Goal: Find specific page/section: Find specific page/section

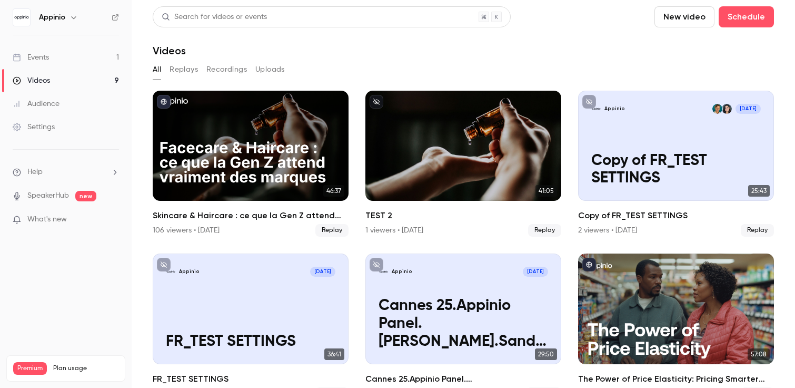
click at [51, 62] on link "Events 1" at bounding box center [66, 57] width 132 height 23
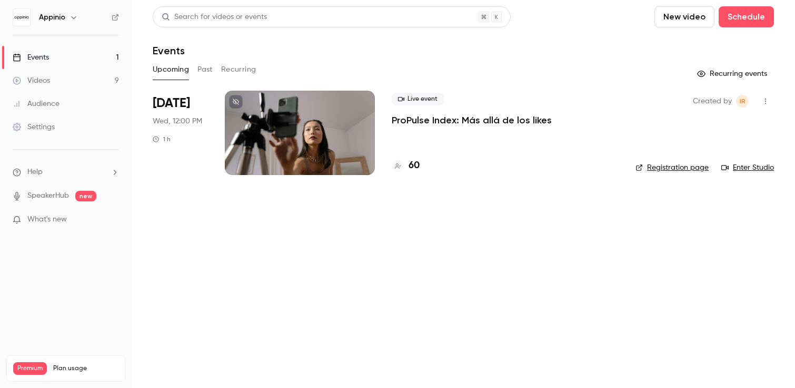
click at [271, 150] on div at bounding box center [300, 133] width 150 height 84
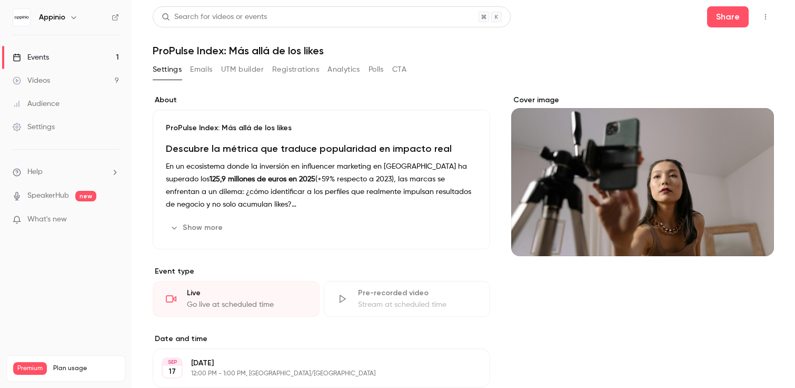
click at [769, 18] on icon "button" at bounding box center [765, 16] width 8 height 7
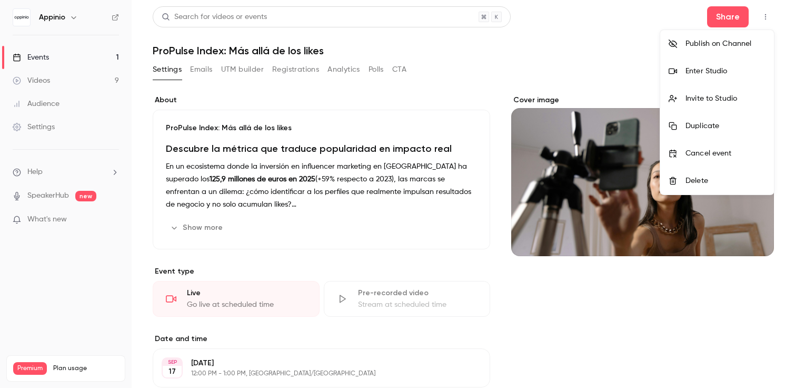
click at [731, 74] on div "Enter Studio" at bounding box center [726, 71] width 80 height 11
